Goal: Task Accomplishment & Management: Complete application form

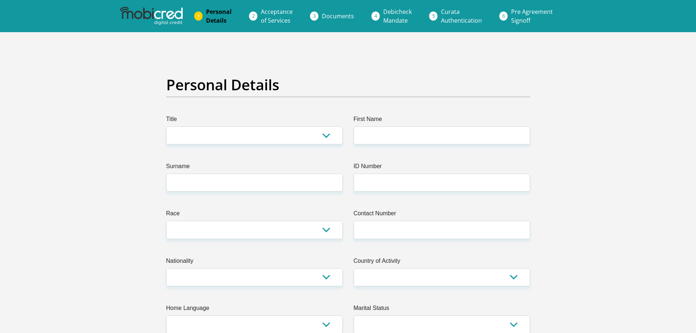
click at [160, 20] on img at bounding box center [151, 16] width 63 height 18
click at [172, 17] on img at bounding box center [151, 16] width 63 height 18
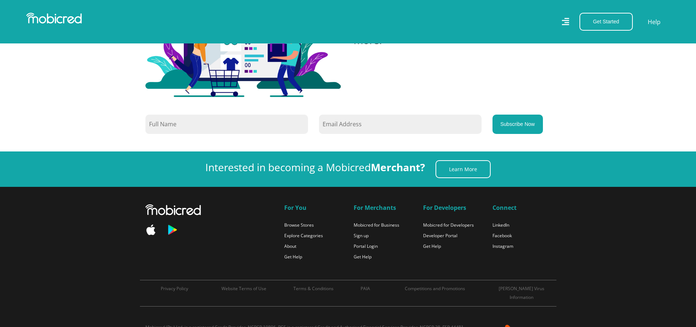
scroll to position [0, 416]
click at [289, 243] on link "About" at bounding box center [290, 246] width 12 height 6
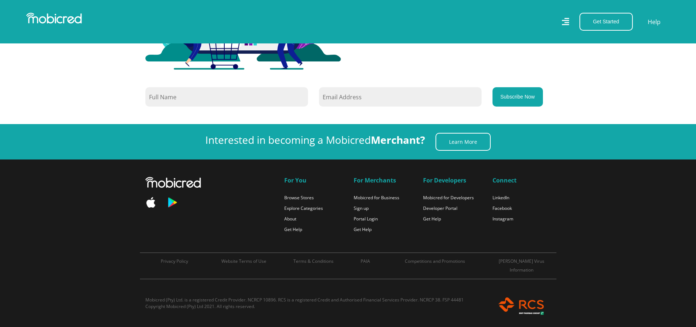
scroll to position [720, 0]
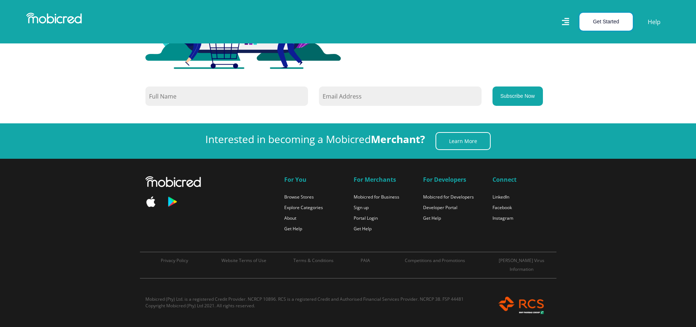
click at [599, 30] on button "Get Started" at bounding box center [605, 22] width 53 height 18
click at [615, 39] on link "Open an Account" at bounding box center [609, 39] width 61 height 9
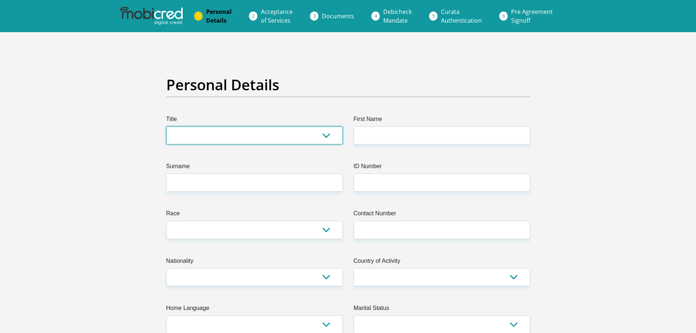
click at [232, 141] on select "Mr Ms Mrs Dr Other" at bounding box center [254, 135] width 176 height 18
select select "Mr"
click at [166, 126] on select "Mr Ms Mrs Dr Other" at bounding box center [254, 135] width 176 height 18
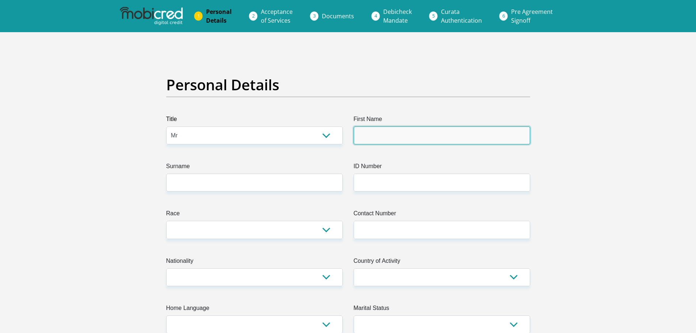
click at [416, 143] on input "First Name" at bounding box center [441, 135] width 176 height 18
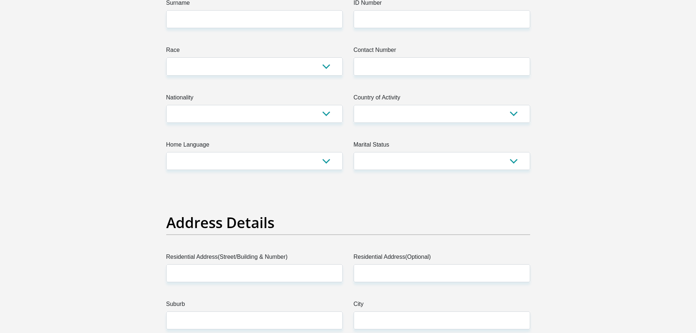
scroll to position [183, 0]
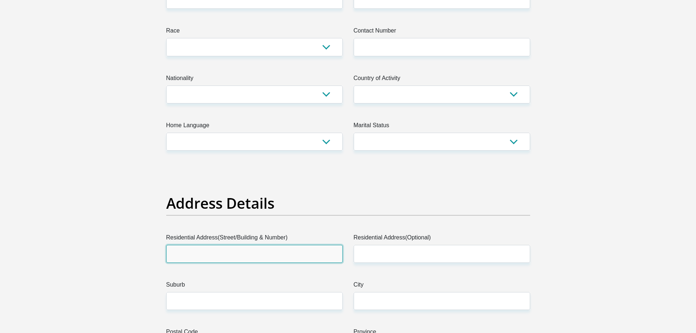
click at [252, 256] on input "Residential Address(Street/Building & Number)" at bounding box center [254, 254] width 176 height 18
type input "2 Nightingale Road"
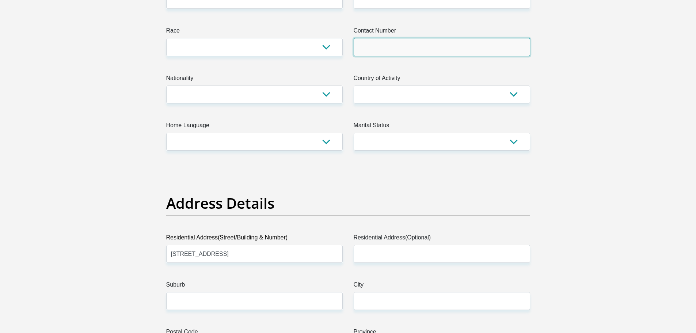
type input "0817918771"
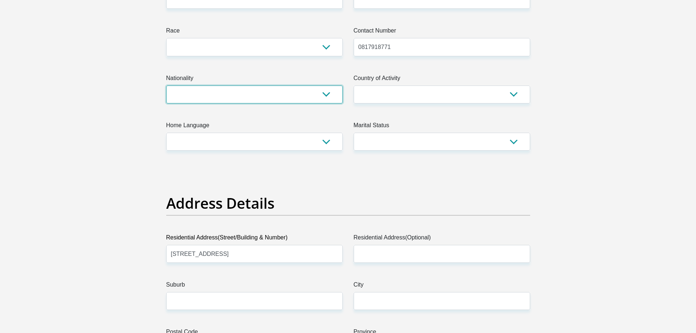
select select "ZAF"
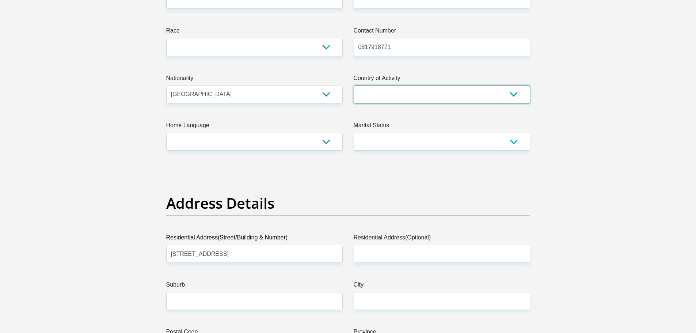
select select "ZAF"
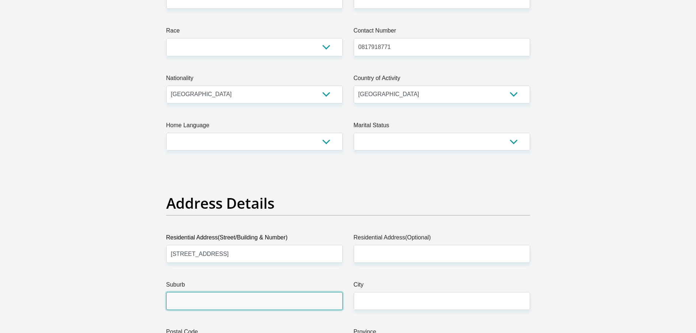
type input "Randfontein"
type input "1767"
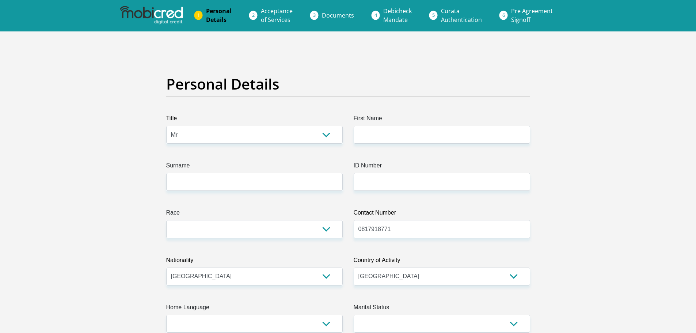
scroll to position [0, 0]
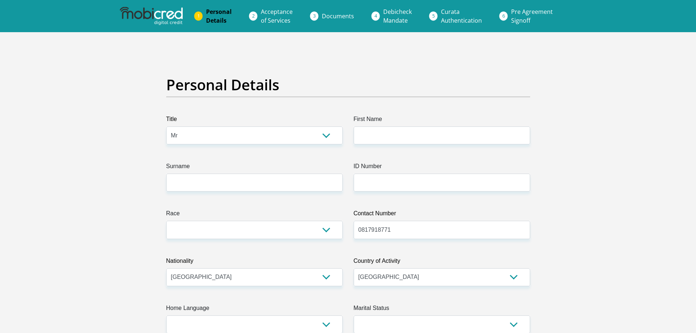
click at [413, 124] on label "First Name" at bounding box center [441, 121] width 176 height 12
click at [413, 126] on input "First Name" at bounding box center [441, 135] width 176 height 18
type input "h"
type input "Hector"
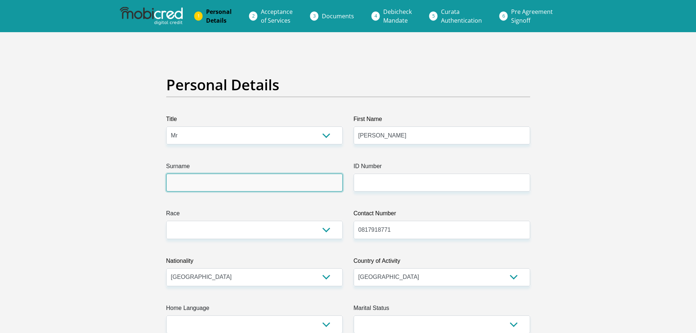
click at [268, 188] on input "Surname" at bounding box center [254, 182] width 176 height 18
type input "Mnisi"
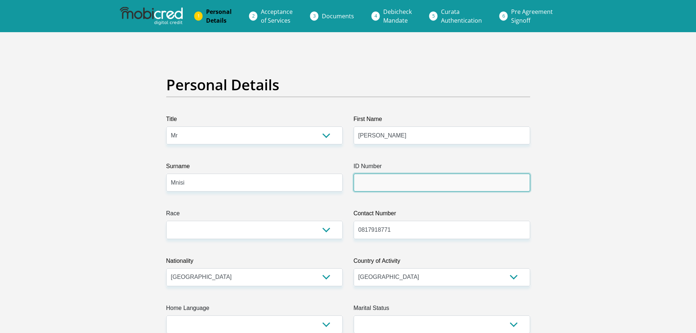
click at [459, 181] on input "ID Number" at bounding box center [441, 182] width 176 height 18
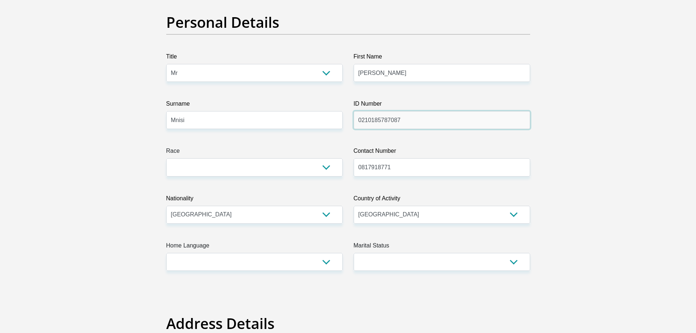
scroll to position [73, 0]
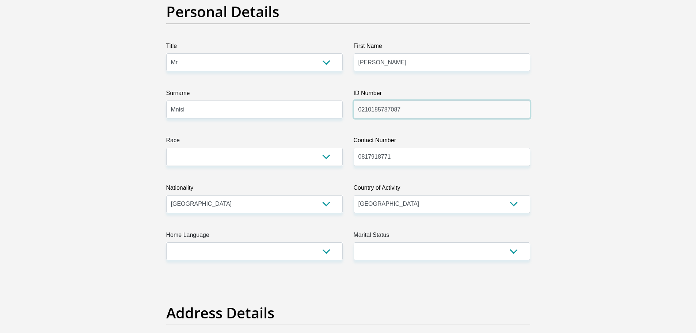
type input "0210185787087"
click at [281, 152] on select "Black Coloured Indian White Other" at bounding box center [254, 157] width 176 height 18
select select "1"
click at [166, 148] on select "Black Coloured Indian White Other" at bounding box center [254, 157] width 176 height 18
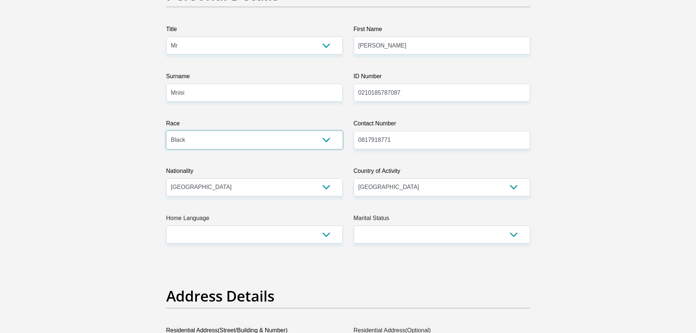
scroll to position [146, 0]
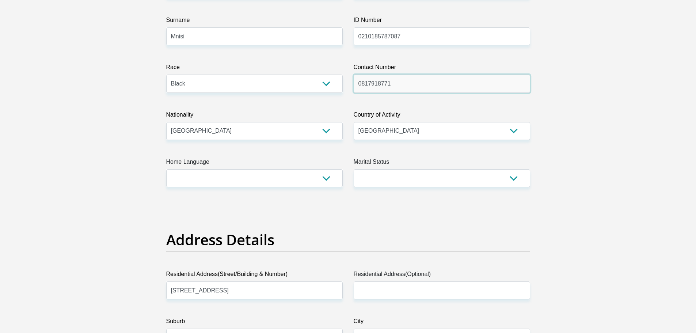
click at [389, 87] on input "0817918771" at bounding box center [441, 83] width 176 height 18
type input "0685857613"
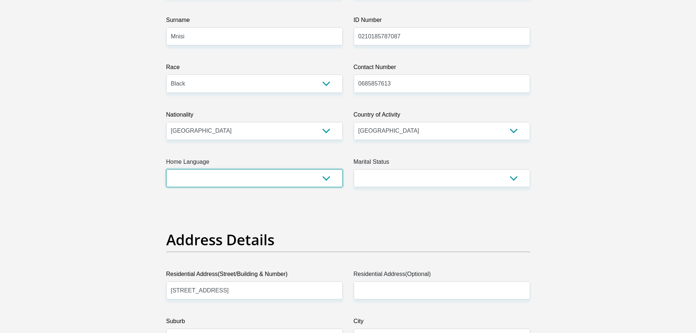
click at [307, 181] on select "Afrikaans English Sepedi South Ndebele Southern Sotho Swati Tsonga Tswana Venda…" at bounding box center [254, 178] width 176 height 18
select select "ssw"
click at [166, 169] on select "Afrikaans English Sepedi South Ndebele Southern Sotho Swati Tsonga Tswana Venda…" at bounding box center [254, 178] width 176 height 18
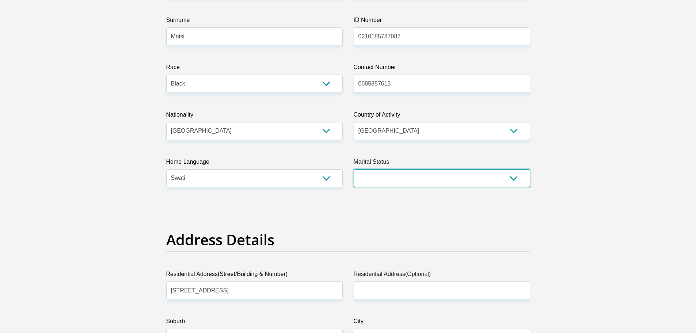
click at [420, 182] on select "Married ANC Single Divorced Widowed Married COP or Customary Law" at bounding box center [441, 178] width 176 height 18
select select "2"
click at [353, 169] on select "Married ANC Single Divorced Widowed Married COP or Customary Law" at bounding box center [441, 178] width 176 height 18
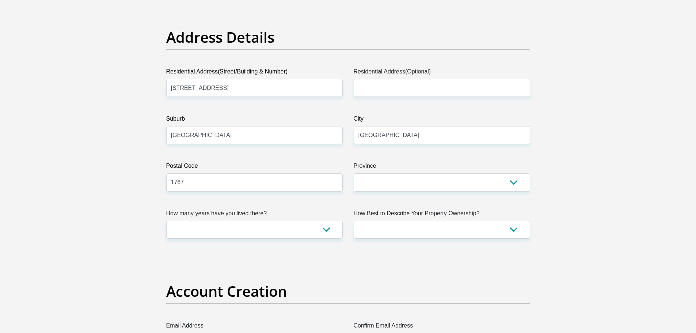
scroll to position [365, 0]
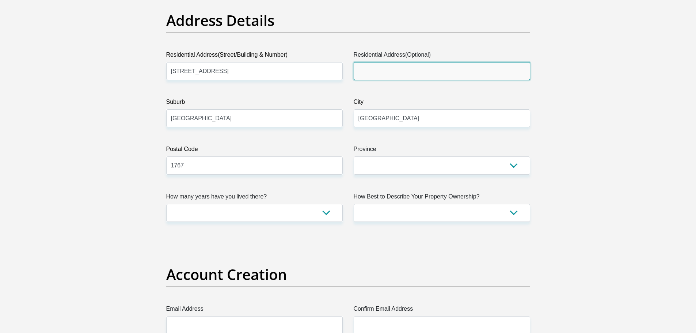
click at [401, 66] on input "Residential Address(Optional)" at bounding box center [441, 71] width 176 height 18
type input "Beechwood Estate"
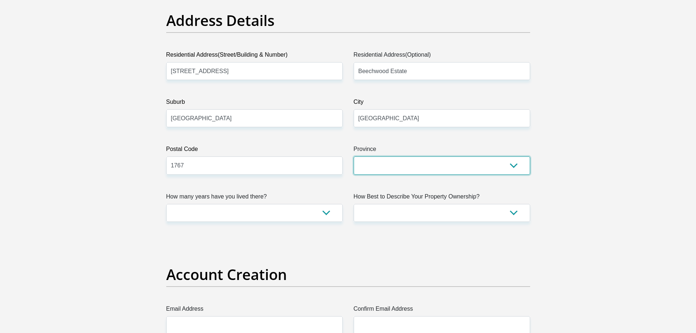
click at [391, 169] on select "Eastern Cape Free State Gauteng KwaZulu-Natal Limpopo Mpumalanga Northern Cape …" at bounding box center [441, 165] width 176 height 18
select select "Gauteng"
click at [353, 156] on select "Eastern Cape Free State Gauteng KwaZulu-Natal Limpopo Mpumalanga Northern Cape …" at bounding box center [441, 165] width 176 height 18
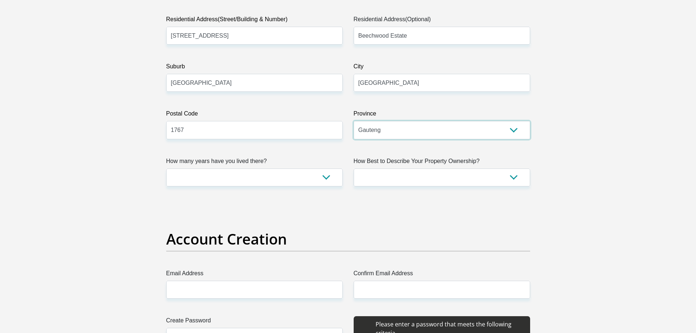
scroll to position [402, 0]
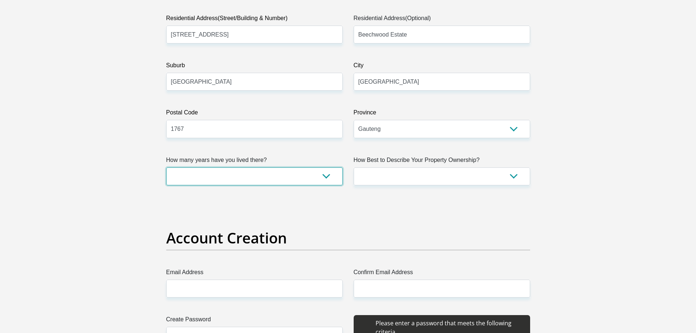
drag, startPoint x: 247, startPoint y: 176, endPoint x: 252, endPoint y: 184, distance: 8.8
click at [247, 176] on select "less than 1 year 1-3 years 3-5 years 5+ years" at bounding box center [254, 176] width 176 height 18
select select "0"
click at [166, 167] on select "less than 1 year 1-3 years 3-5 years 5+ years" at bounding box center [254, 176] width 176 height 18
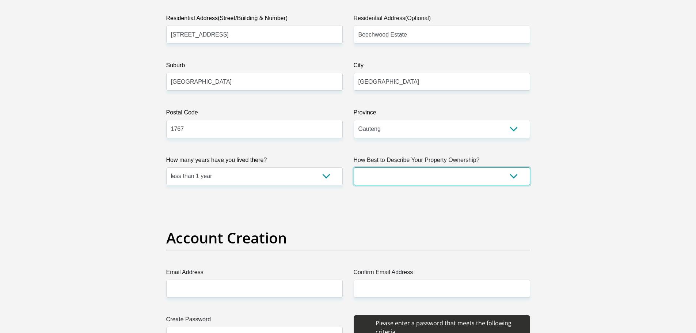
click at [422, 174] on select "Owned Rented Family Owned Company Dwelling" at bounding box center [441, 176] width 176 height 18
select select "Rented"
click at [353, 167] on select "Owned Rented Family Owned Company Dwelling" at bounding box center [441, 176] width 176 height 18
click at [416, 182] on select "Owned Rented Family Owned Company Dwelling" at bounding box center [441, 176] width 176 height 18
click at [439, 179] on select "Owned Rented Family Owned Company Dwelling" at bounding box center [441, 176] width 176 height 18
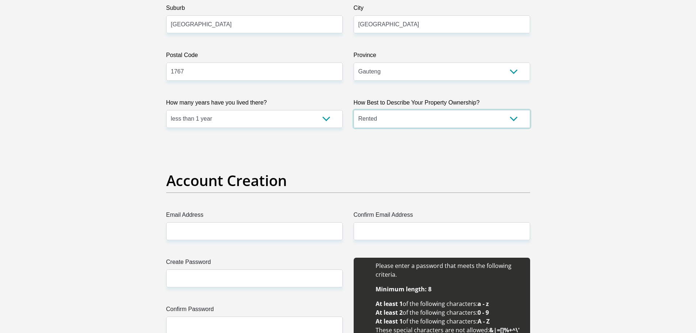
scroll to position [511, 0]
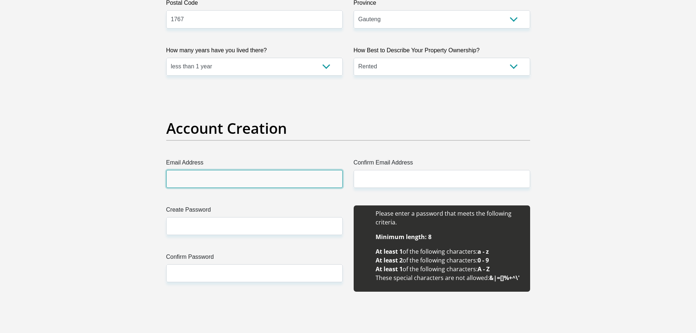
click at [260, 183] on input "Email Address" at bounding box center [254, 179] width 176 height 18
type input "hectortroybrown@gmail.com"
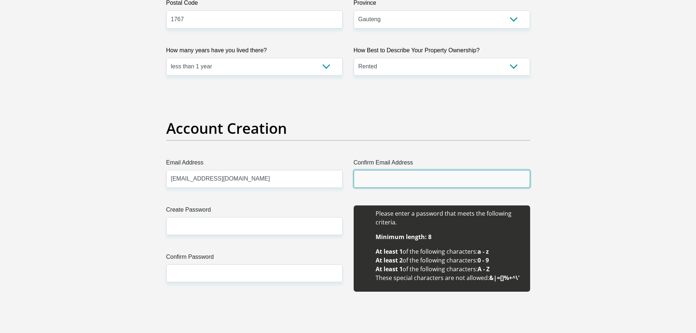
type input "hectortroybrown@gmail.com"
type input "Hector"
type input "Brown"
type input "0817918771"
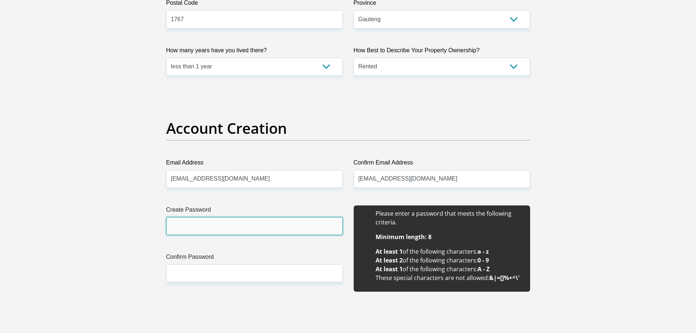
click at [238, 223] on input "Create Password" at bounding box center [254, 226] width 176 height 18
type input "Hector.paka25"
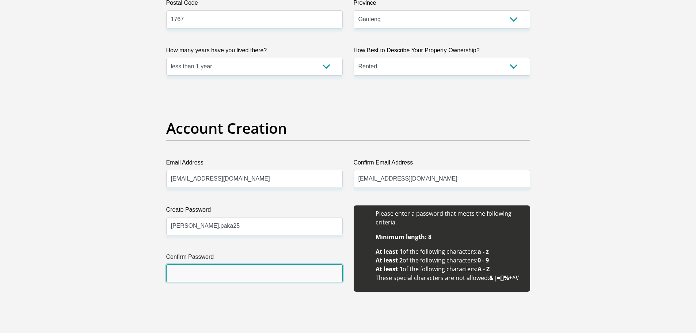
click at [222, 275] on input "Confirm Password" at bounding box center [254, 273] width 176 height 18
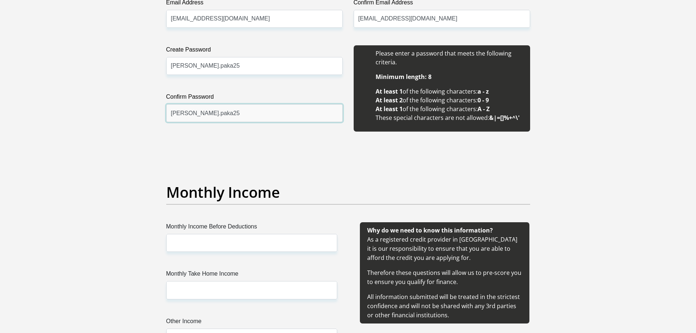
scroll to position [694, 0]
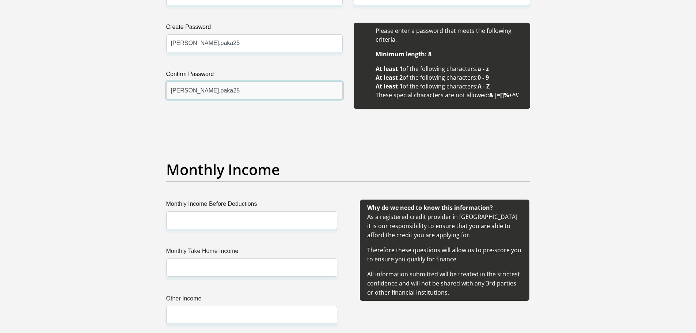
type input "Hector.paka25"
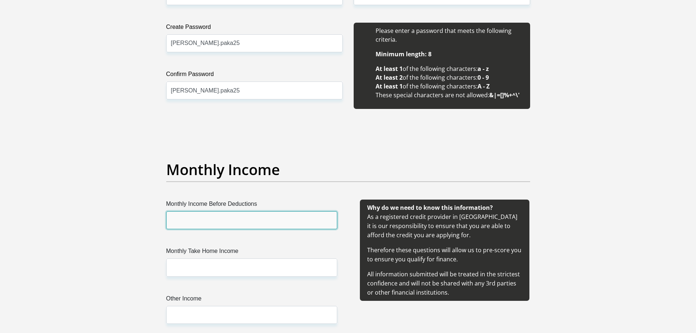
click at [283, 223] on input "Monthly Income Before Deductions" at bounding box center [251, 220] width 171 height 18
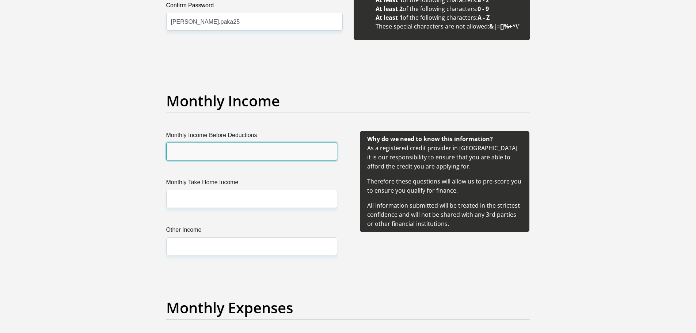
scroll to position [803, 0]
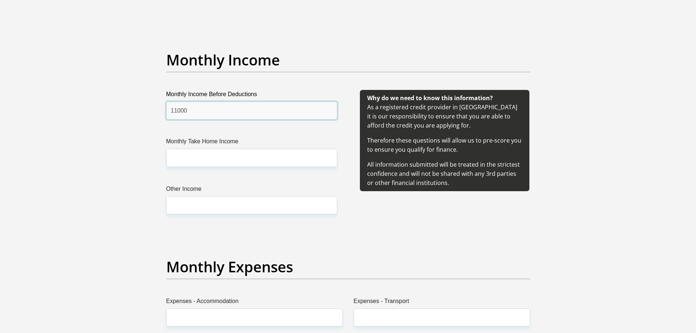
type input "11000"
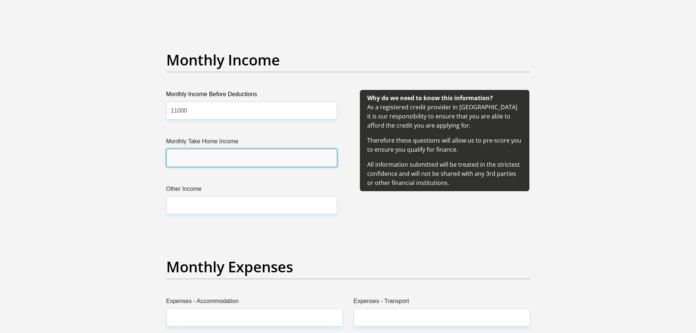
click at [264, 154] on input "Monthly Take Home Income" at bounding box center [251, 158] width 171 height 18
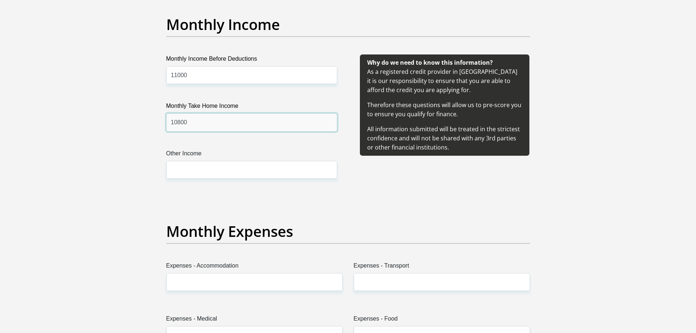
scroll to position [840, 0]
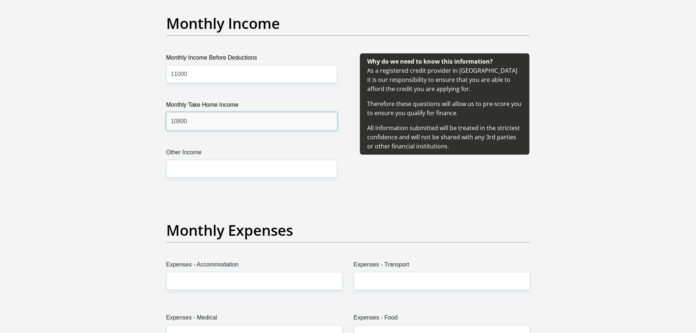
type input "10800"
click at [230, 68] on input "11000" at bounding box center [251, 74] width 171 height 18
type input "5000"
click at [223, 121] on input "10800" at bounding box center [251, 121] width 171 height 18
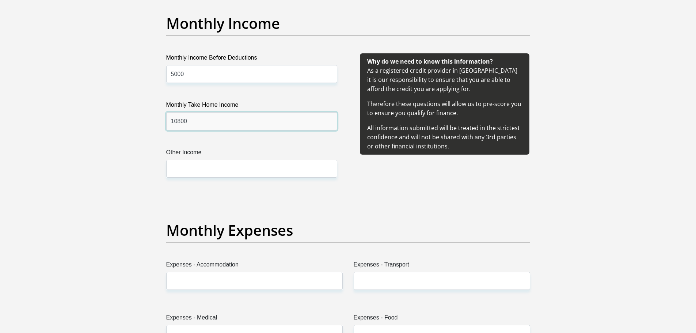
click at [223, 121] on input "10800" at bounding box center [251, 121] width 171 height 18
type input "4850"
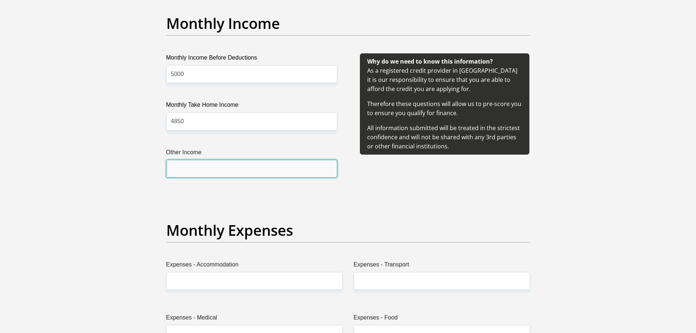
click at [209, 173] on input "Other Income" at bounding box center [251, 169] width 171 height 18
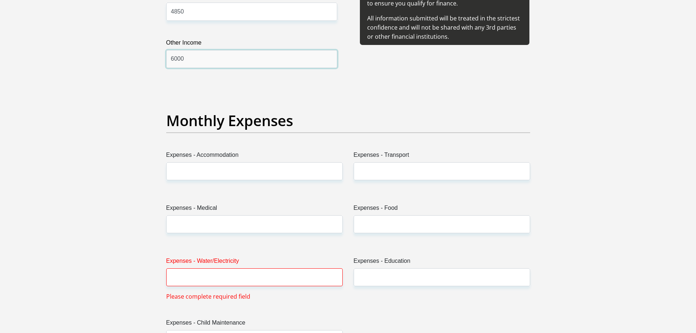
type input "6000"
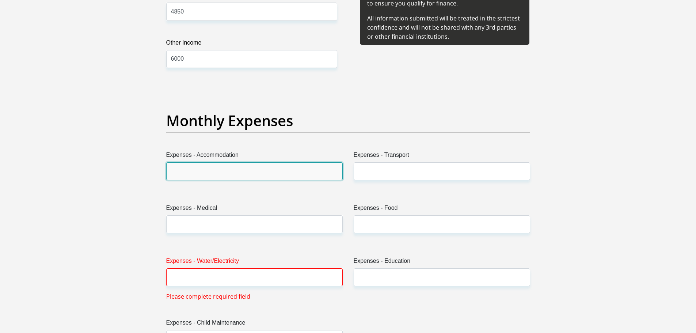
click at [229, 173] on input "Expenses - Accommodation" at bounding box center [254, 171] width 176 height 18
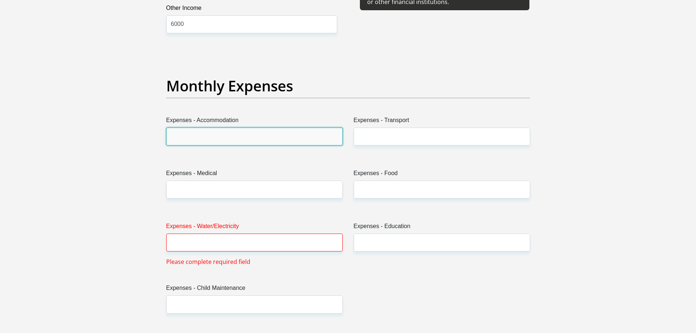
scroll to position [986, 0]
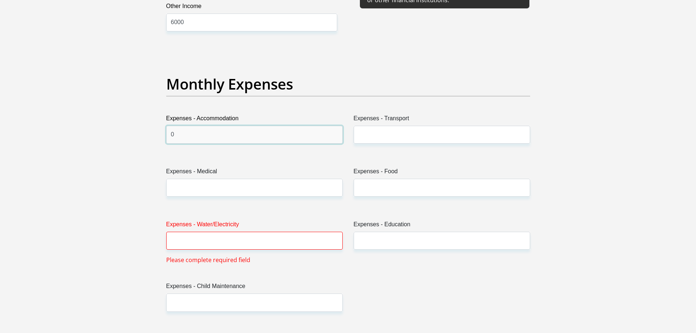
type input "0"
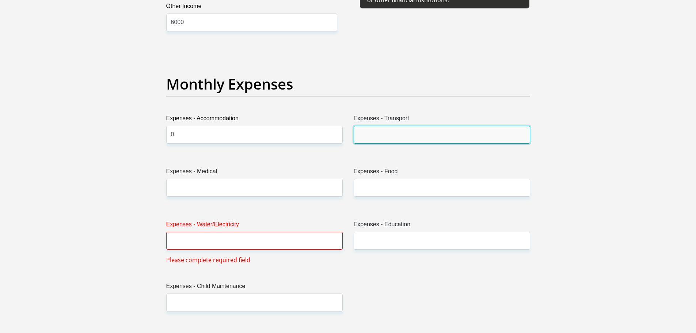
click at [415, 133] on input "Expenses - Transport" at bounding box center [441, 135] width 176 height 18
type input "200"
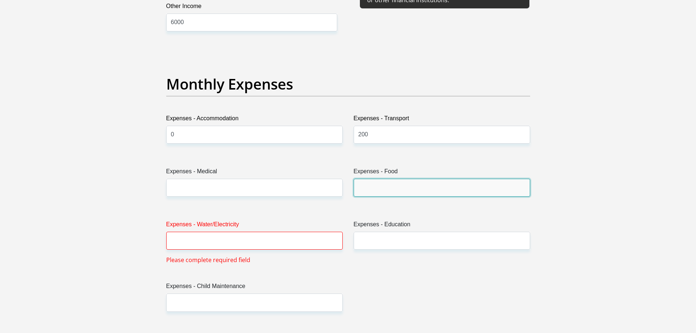
click at [397, 180] on input "Expenses - Food" at bounding box center [441, 188] width 176 height 18
type input "800"
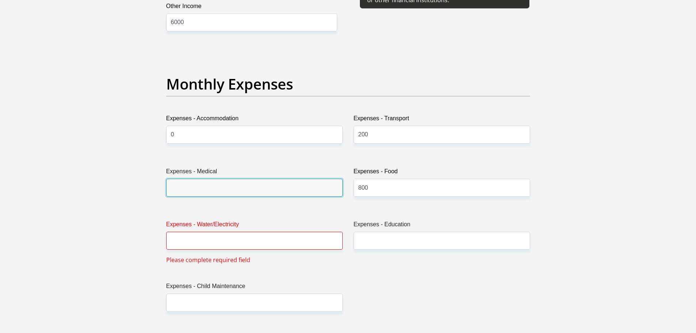
click at [257, 185] on input "Expenses - Medical" at bounding box center [254, 188] width 176 height 18
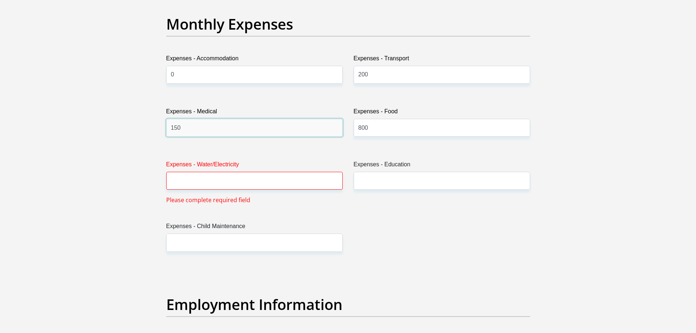
scroll to position [1059, 0]
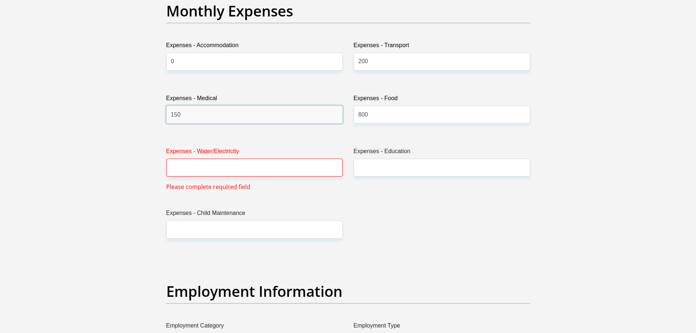
type input "150"
click at [242, 167] on input "Expenses - Water/Electricity" at bounding box center [254, 167] width 176 height 18
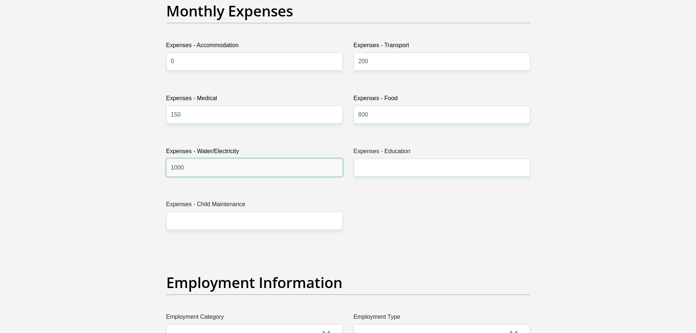
click at [241, 167] on input "1000" at bounding box center [254, 167] width 176 height 18
type input "700"
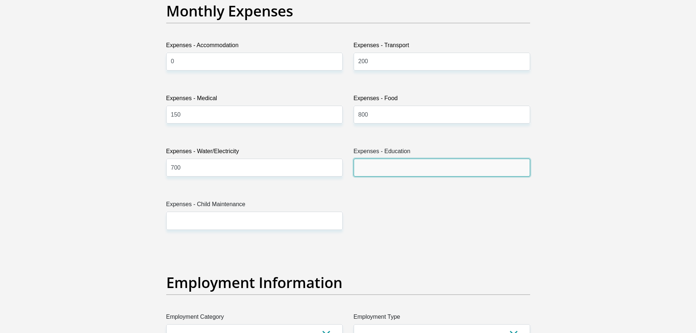
click at [425, 171] on input "Expenses - Education" at bounding box center [441, 167] width 176 height 18
type input "0"
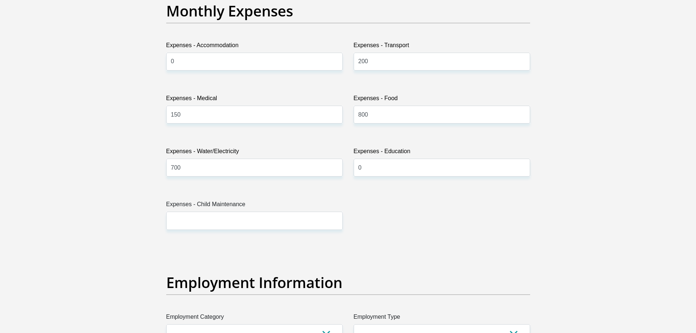
click at [249, 183] on div "Title Mr Ms Mrs Dr Other First Name Hector Surname Mnisi ID Number 021018578708…" at bounding box center [348, 244] width 375 height 2376
click at [242, 222] on input "Expenses - Child Maintenance" at bounding box center [254, 220] width 176 height 18
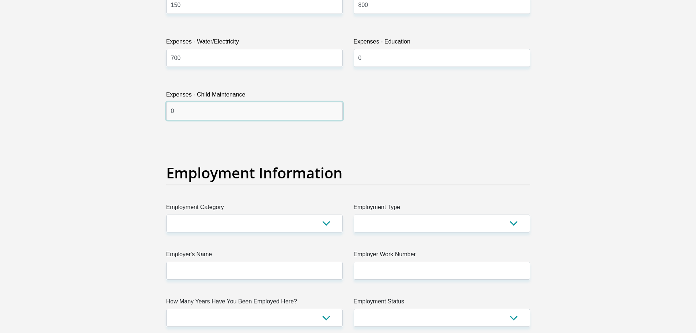
scroll to position [1205, 0]
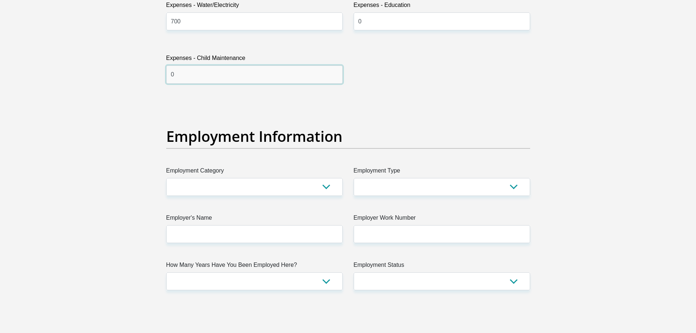
type input "0"
click at [245, 171] on label "Employment Category" at bounding box center [254, 172] width 176 height 12
click at [245, 178] on select "AGRICULTURE ALCOHOL & TOBACCO CONSTRUCTION MATERIALS METALLURGY EQUIPMENT FOR R…" at bounding box center [254, 187] width 176 height 18
click at [242, 177] on label "Employment Category" at bounding box center [254, 172] width 176 height 12
click at [242, 178] on select "AGRICULTURE ALCOHOL & TOBACCO CONSTRUCTION MATERIALS METALLURGY EQUIPMENT FOR R…" at bounding box center [254, 187] width 176 height 18
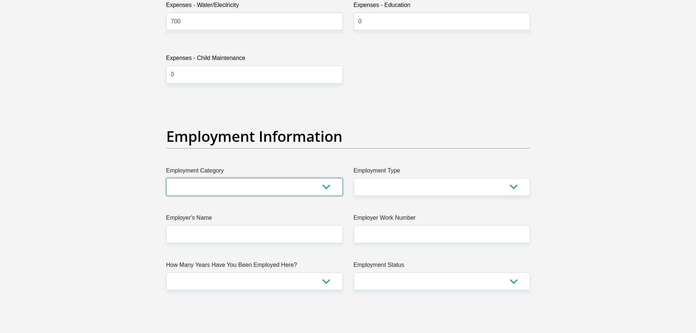
click at [239, 181] on select "AGRICULTURE ALCOHOL & TOBACCO CONSTRUCTION MATERIALS METALLURGY EQUIPMENT FOR R…" at bounding box center [254, 187] width 176 height 18
click at [393, 51] on div "Title Mr Ms Mrs Dr Other First Name Hector Surname Mnisi ID Number 021018578708…" at bounding box center [348, 98] width 375 height 2376
click at [249, 183] on select "AGRICULTURE ALCOHOL & TOBACCO CONSTRUCTION MATERIALS METALLURGY EQUIPMENT FOR R…" at bounding box center [254, 187] width 176 height 18
select select "8"
click at [412, 135] on h2 "Employment Information" at bounding box center [348, 136] width 364 height 18
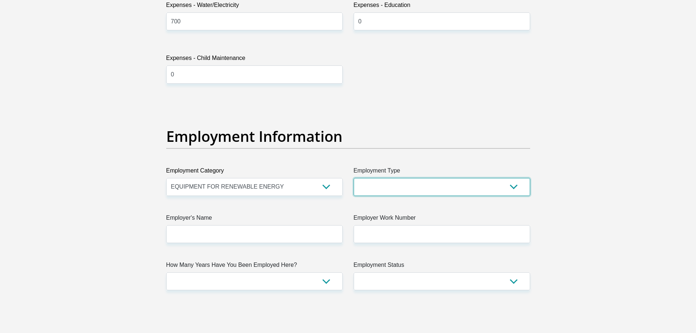
click at [407, 189] on select "College/Lecturer Craft Seller Creative Driver Executive Farmer Forces - Non Com…" at bounding box center [441, 187] width 176 height 18
select select "Service Industry"
click at [353, 178] on select "College/Lecturer Craft Seller Creative Driver Executive Farmer Forces - Non Com…" at bounding box center [441, 187] width 176 height 18
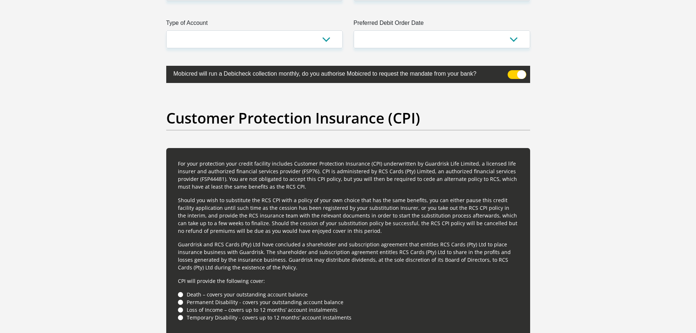
scroll to position [1826, 0]
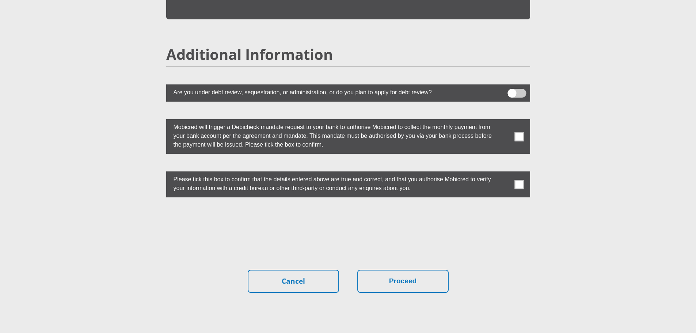
scroll to position [1972, 0]
